Goal: Task Accomplishment & Management: Manage account settings

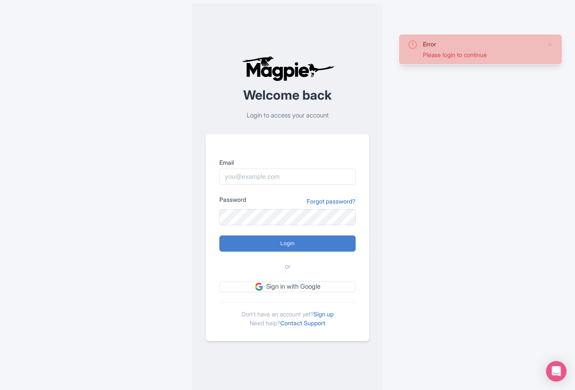
type input "tonyw@bigbustours.com"
click at [301, 245] on input "Login" at bounding box center [287, 244] width 136 height 16
type input "Logging in..."
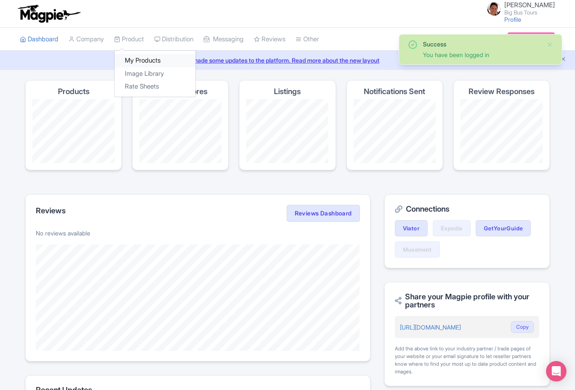
click at [141, 60] on link "My Products" at bounding box center [155, 60] width 81 height 13
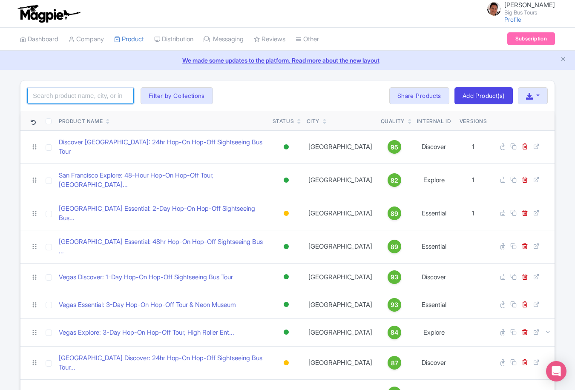
click at [93, 101] on input "search" at bounding box center [80, 96] width 106 height 16
type input "tmz"
click button "Search" at bounding box center [0, 0] width 0 height 0
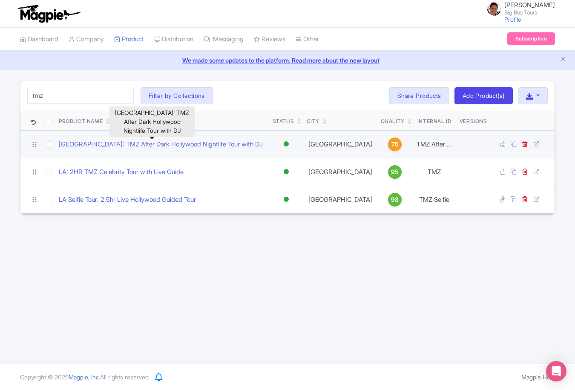
click at [167, 142] on link "Los Angeles: TMZ After Dark Hollywood Nightlife Tour with DJ" at bounding box center [161, 145] width 204 height 10
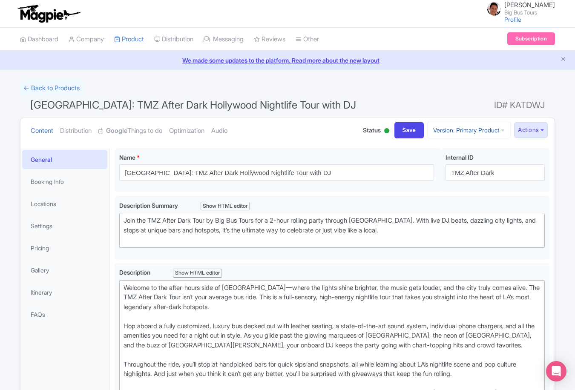
click at [493, 124] on link "Version: Primary Product" at bounding box center [468, 130] width 83 height 17
click at [522, 133] on button "Actions" at bounding box center [531, 130] width 34 height 16
click at [0, 0] on link "Industry Partner View" at bounding box center [0, 0] width 0 height 0
click at [47, 90] on link "← Back to Products" at bounding box center [51, 88] width 63 height 17
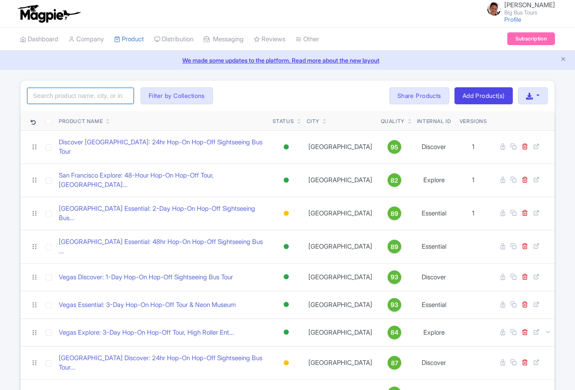
click at [122, 92] on input "search" at bounding box center [80, 96] width 106 height 16
type input "miami"
click button "Search" at bounding box center [0, 0] width 0 height 0
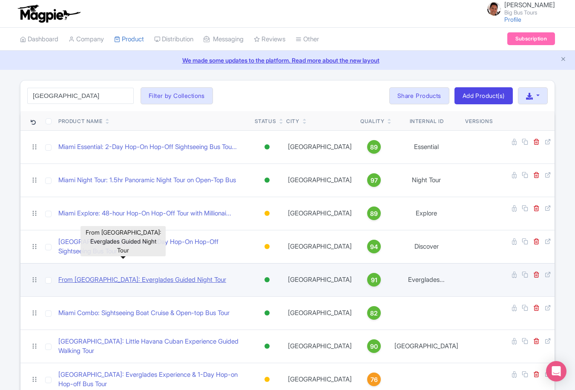
click at [132, 275] on link "From [GEOGRAPHIC_DATA]: Everglades Guided Night Tour" at bounding box center [142, 280] width 168 height 10
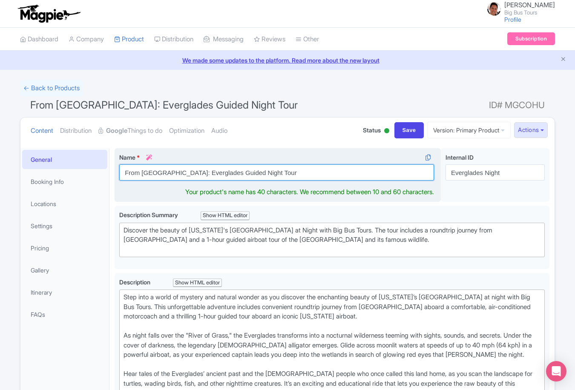
click at [205, 166] on input "From [GEOGRAPHIC_DATA]: Everglades Guided Night Tour" at bounding box center [276, 172] width 315 height 16
drag, startPoint x: 256, startPoint y: 171, endPoint x: 196, endPoint y: 167, distance: 60.6
click at [196, 168] on input "From [GEOGRAPHIC_DATA]: Everglades Guided Night Tour" at bounding box center [276, 172] width 315 height 16
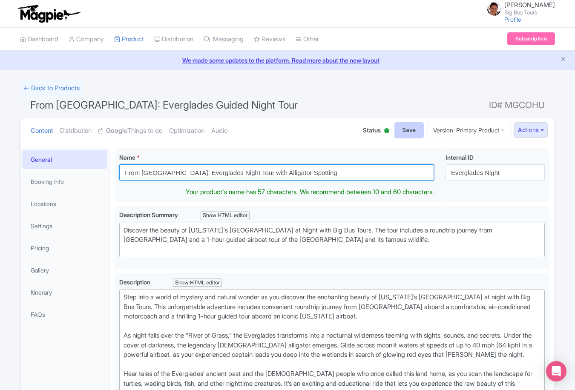
type input "From [GEOGRAPHIC_DATA]: Everglades Night Tour with Alligator Spotting"
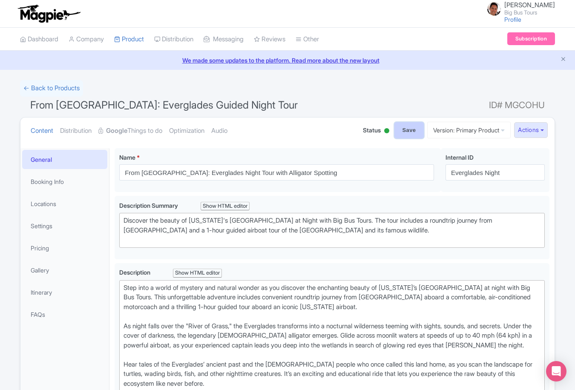
click at [394, 127] on input "Save" at bounding box center [409, 130] width 30 height 16
type input "Saving..."
click at [481, 125] on link "Version: Primary Product" at bounding box center [468, 130] width 83 height 17
click at [521, 128] on button "Actions" at bounding box center [531, 130] width 34 height 16
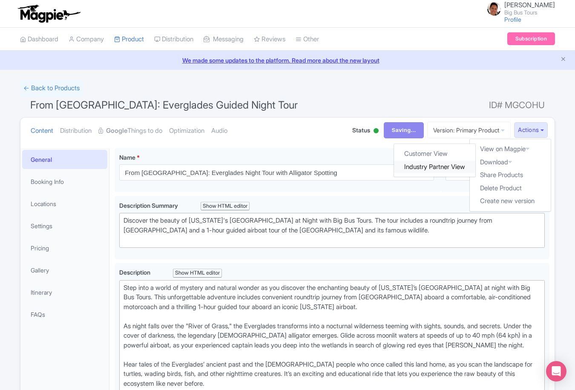
click at [429, 172] on link "Industry Partner View" at bounding box center [434, 167] width 81 height 13
